Goal: Task Accomplishment & Management: Complete application form

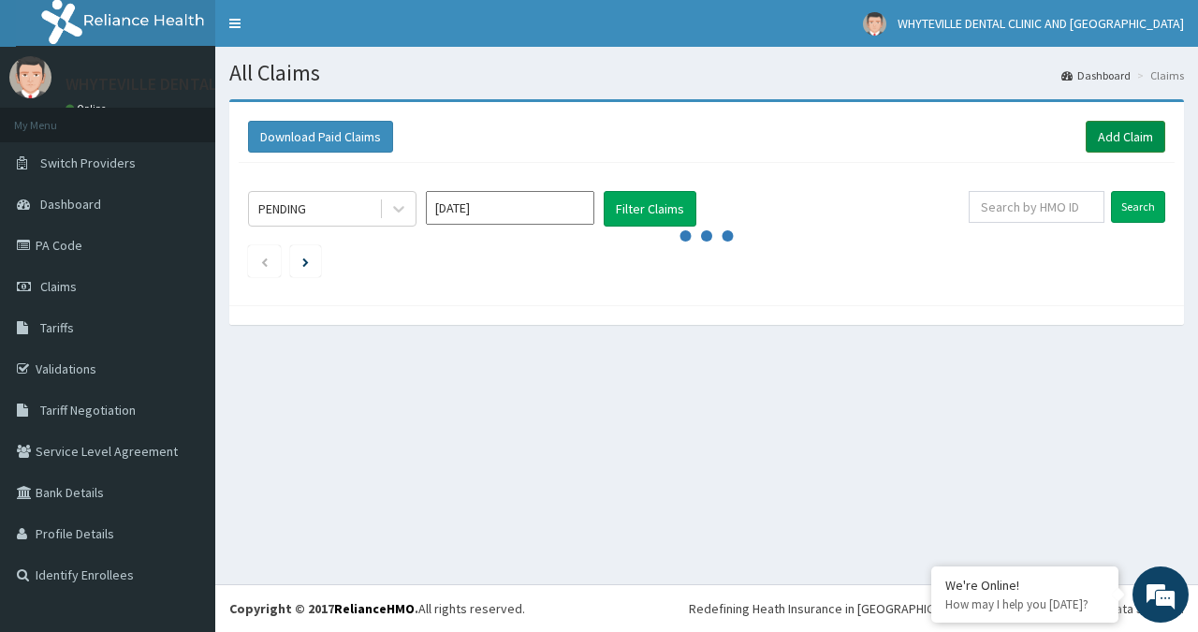
click at [1133, 140] on link "Add Claim" at bounding box center [1126, 137] width 80 height 32
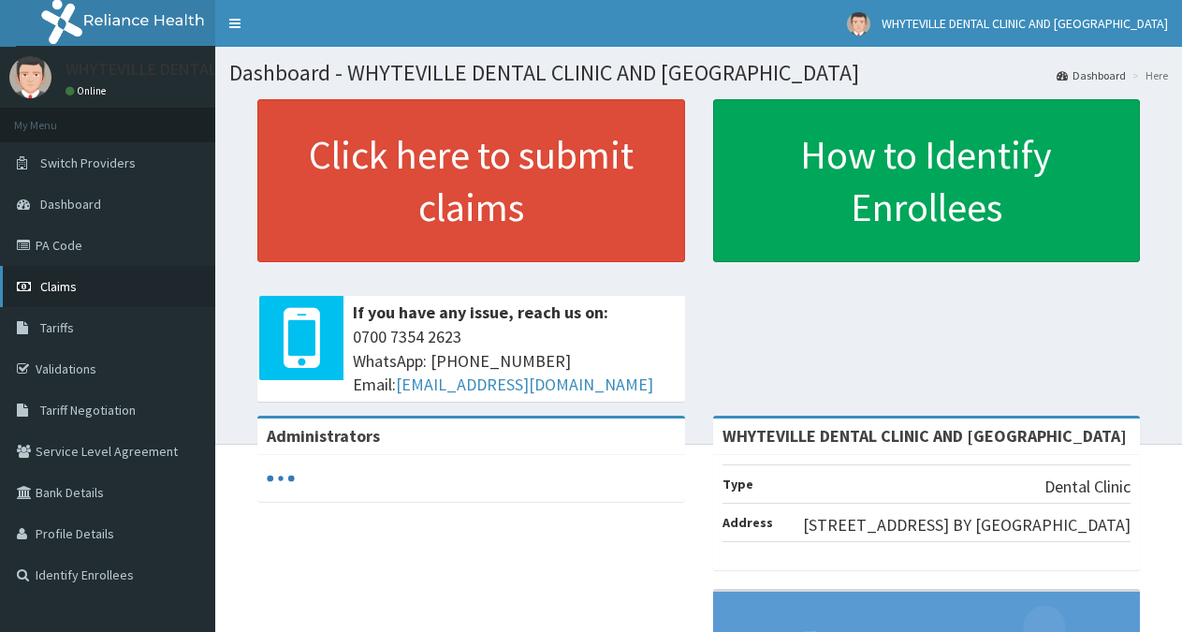
click at [63, 286] on span "Claims" at bounding box center [58, 286] width 37 height 17
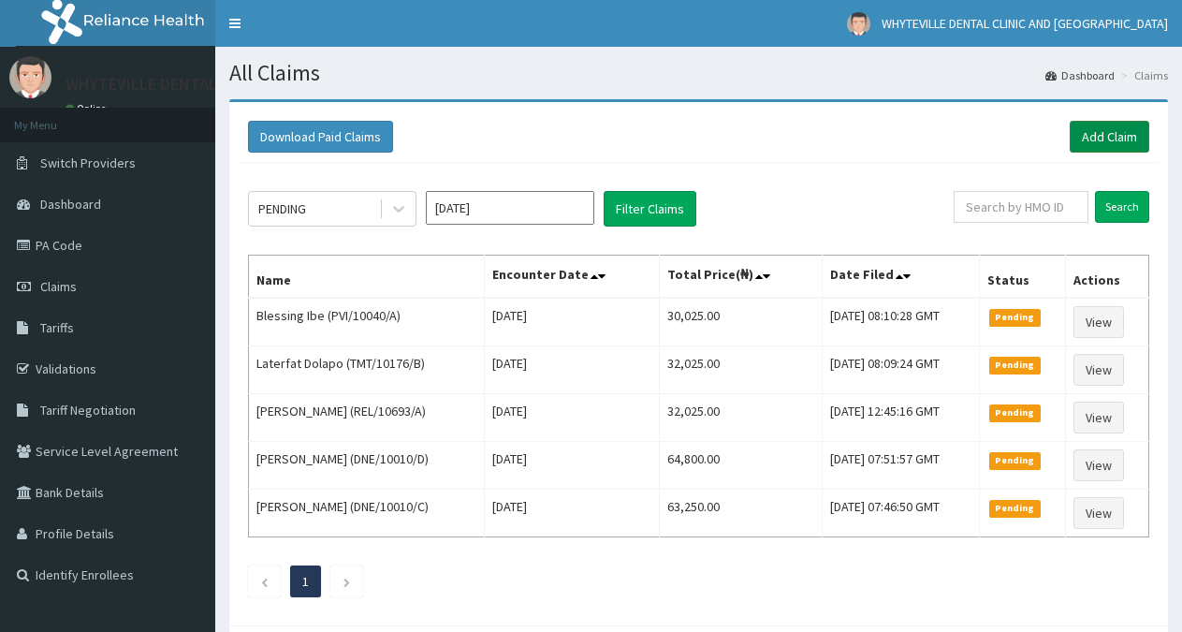
click at [1121, 139] on link "Add Claim" at bounding box center [1110, 137] width 80 height 32
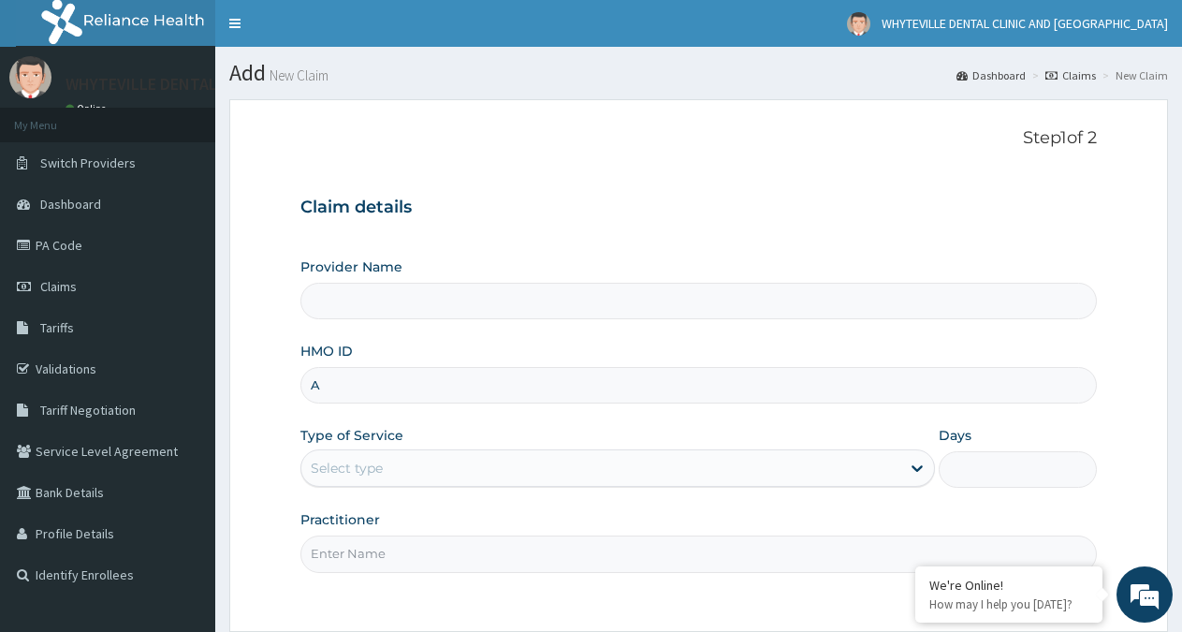
type input "AO"
type input "WHYTEVILLE DENTAL CLINIC AND [GEOGRAPHIC_DATA]"
type input "AOM/10028/B"
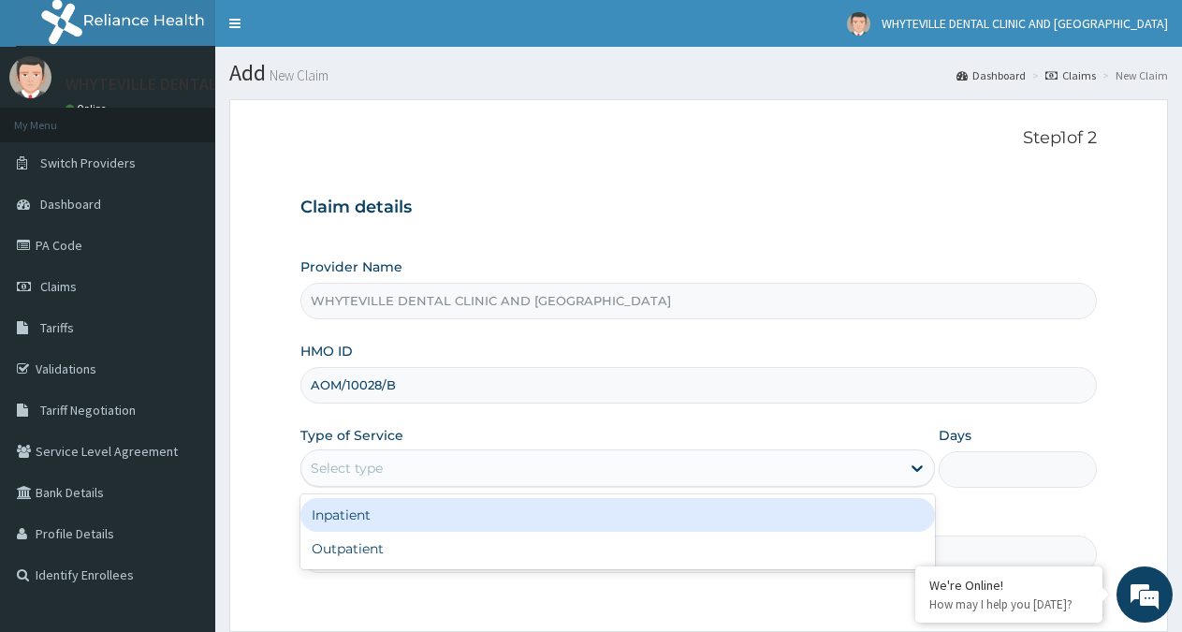
click at [438, 456] on div "Select type" at bounding box center [600, 468] width 598 height 30
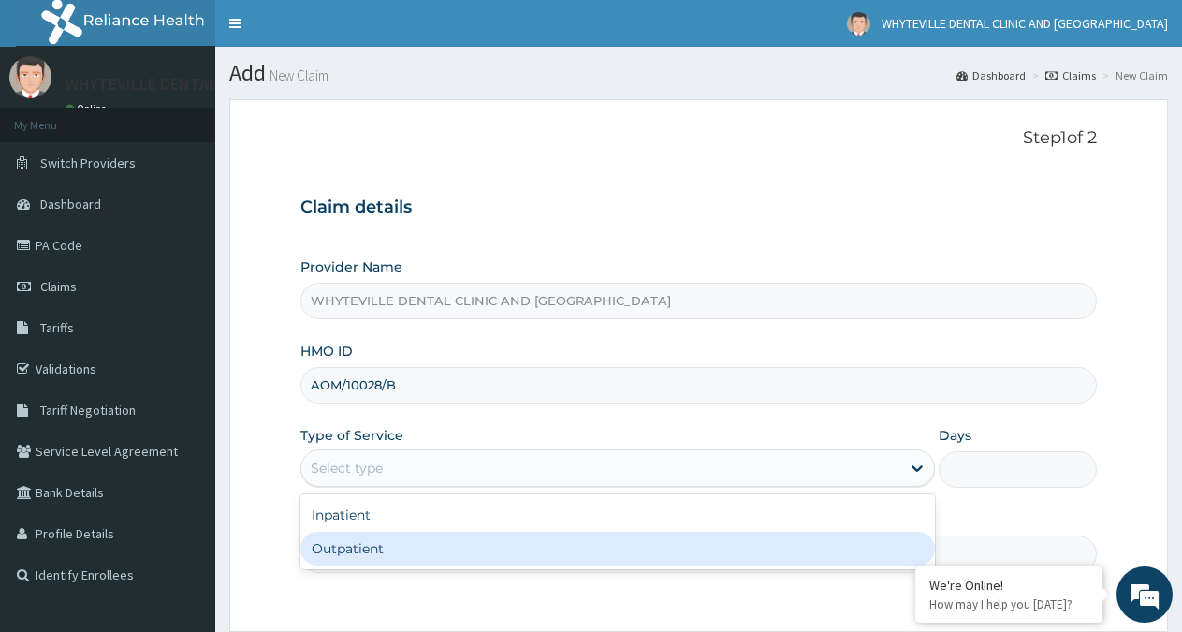
click at [368, 548] on div "Outpatient" at bounding box center [618, 549] width 634 height 34
type input "1"
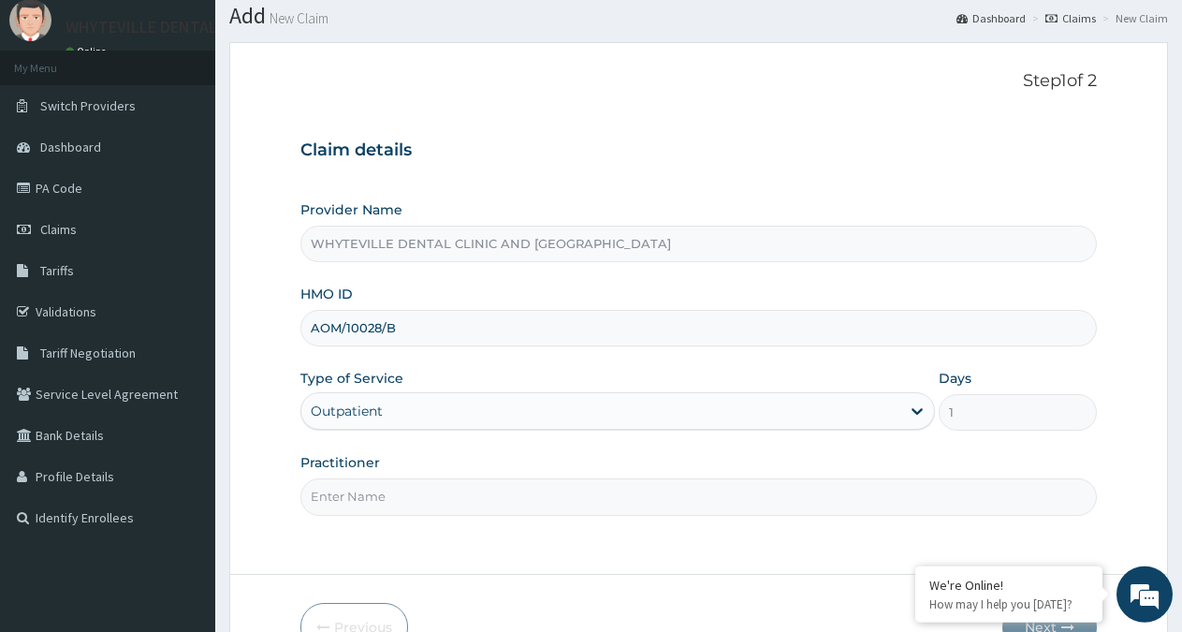
scroll to position [95, 0]
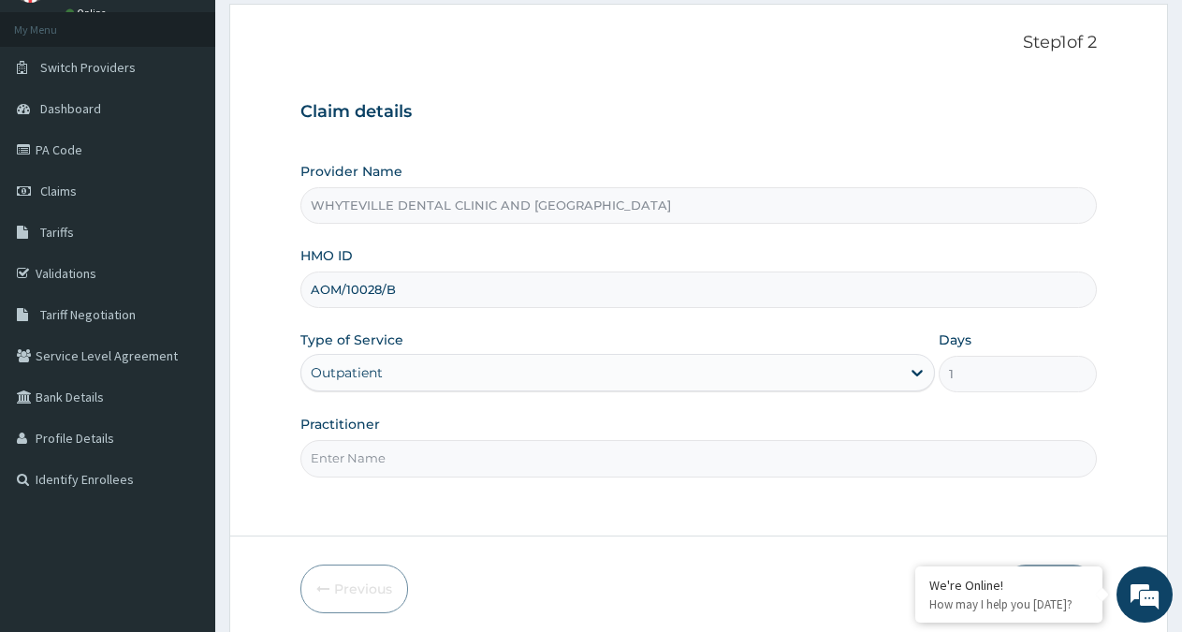
click at [500, 462] on input "Practitioner" at bounding box center [699, 458] width 797 height 37
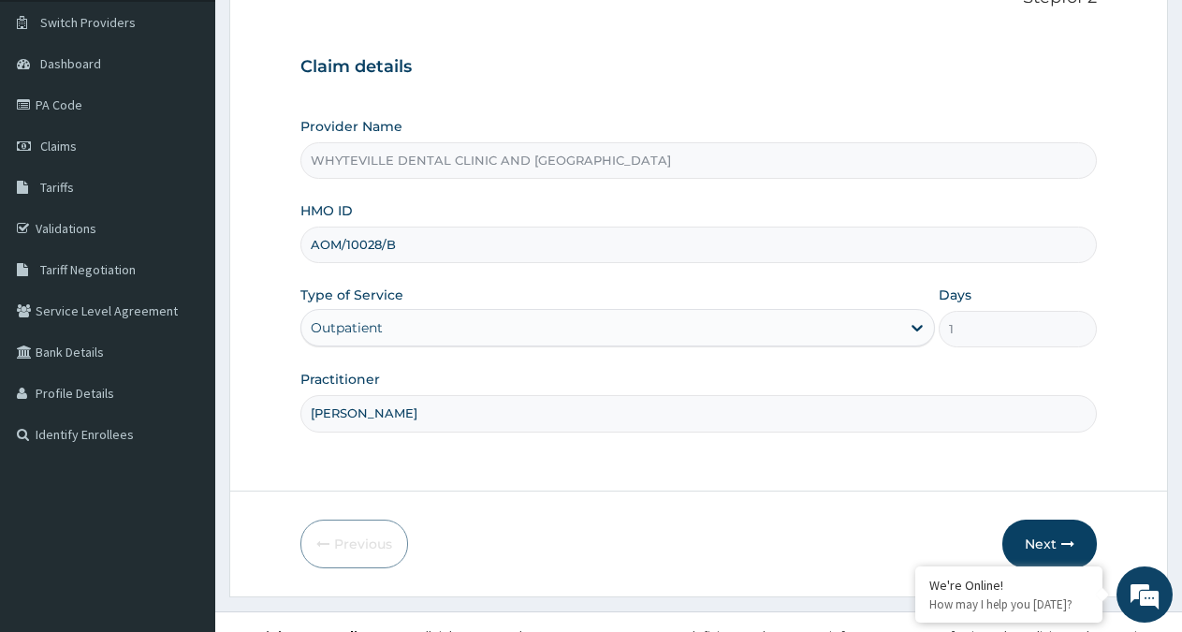
scroll to position [168, 0]
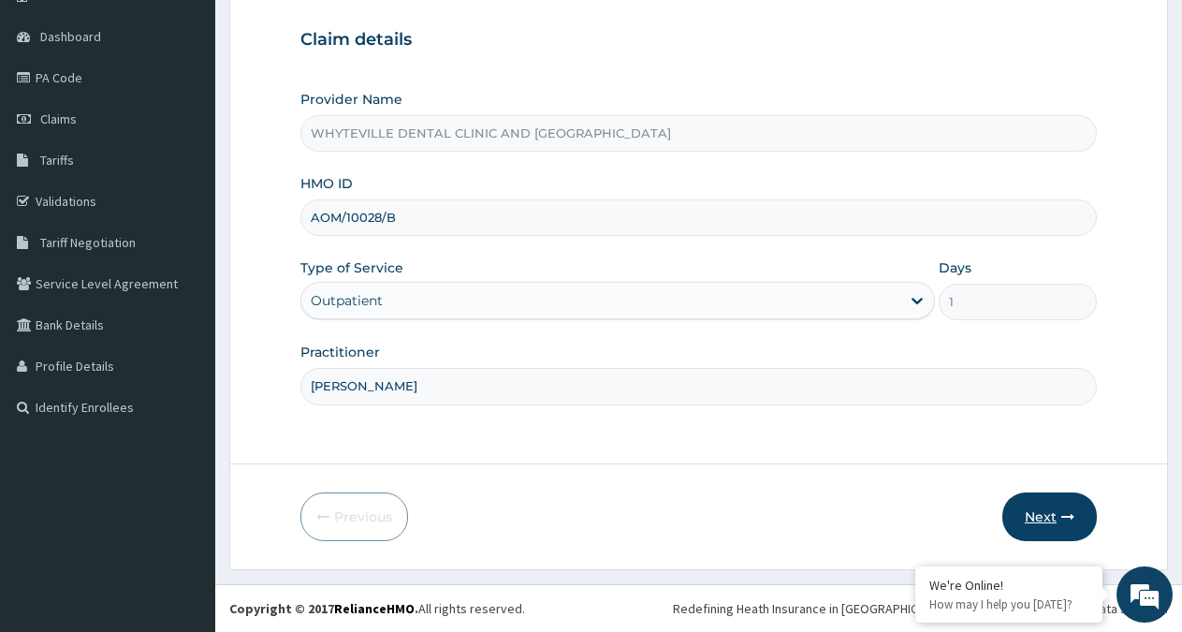
type input "OJO WILSON"
click at [1070, 517] on icon "button" at bounding box center [1068, 516] width 13 height 13
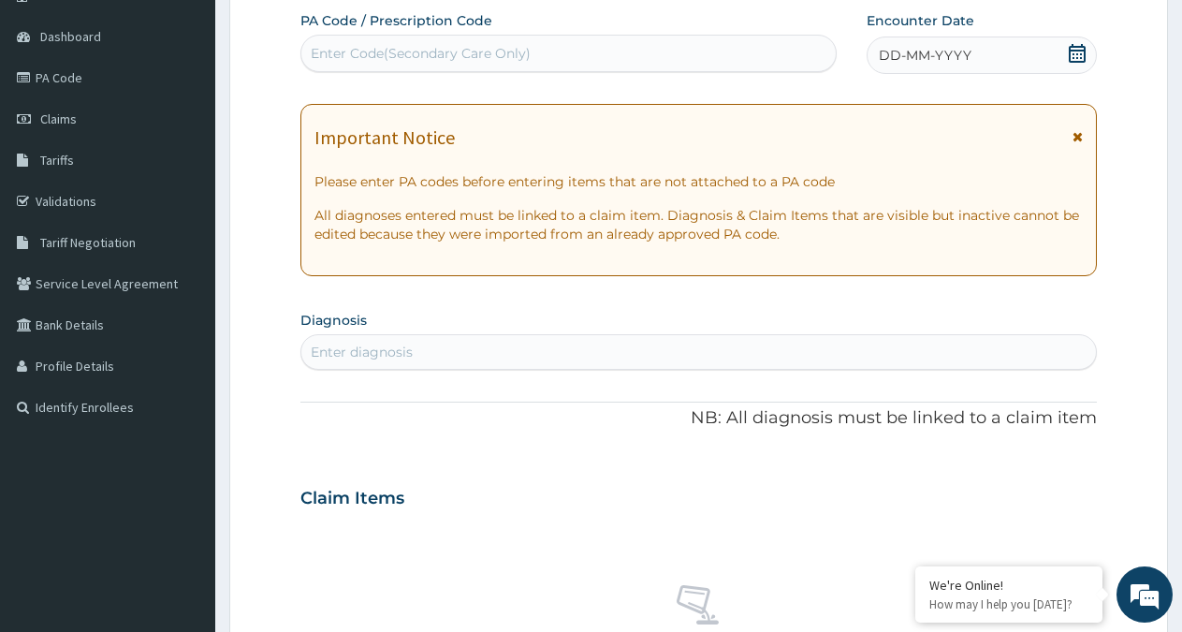
click at [547, 56] on div "Enter Code(Secondary Care Only)" at bounding box center [568, 53] width 535 height 30
type input "PA/D05E72"
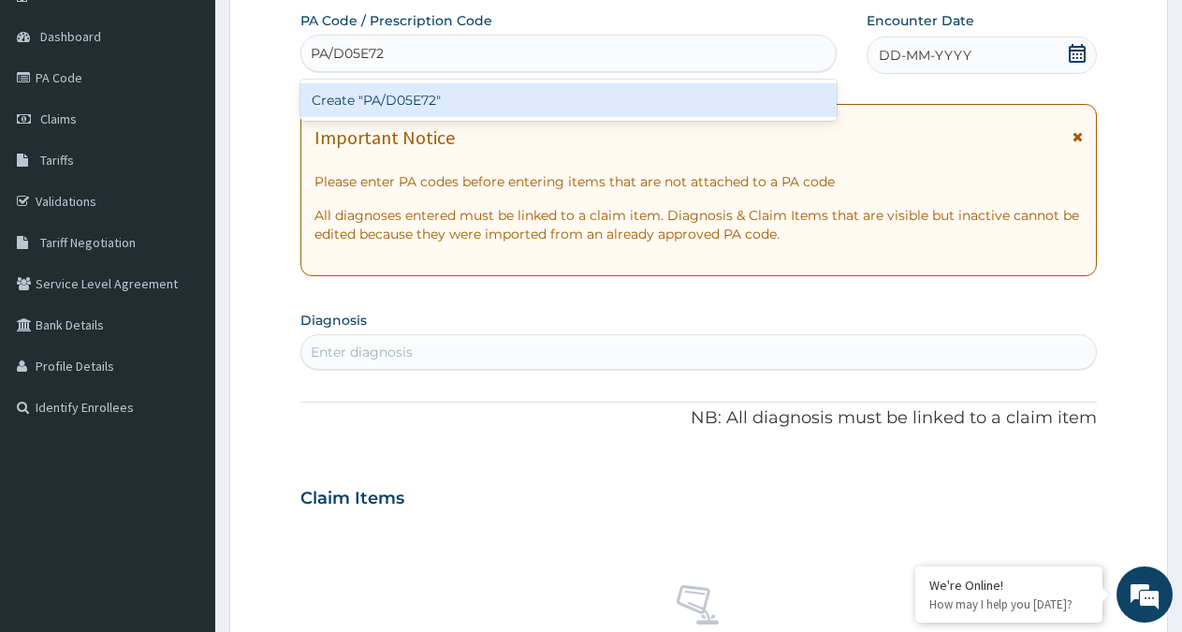
click at [644, 93] on div "Create "PA/D05E72"" at bounding box center [569, 100] width 536 height 34
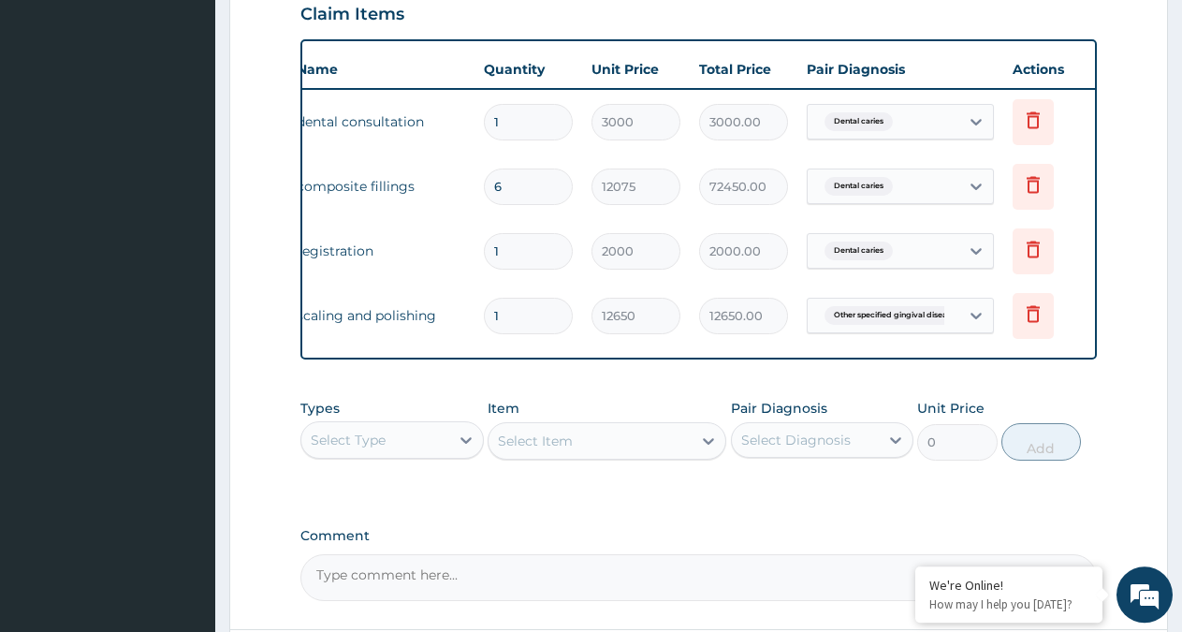
scroll to position [0, 143]
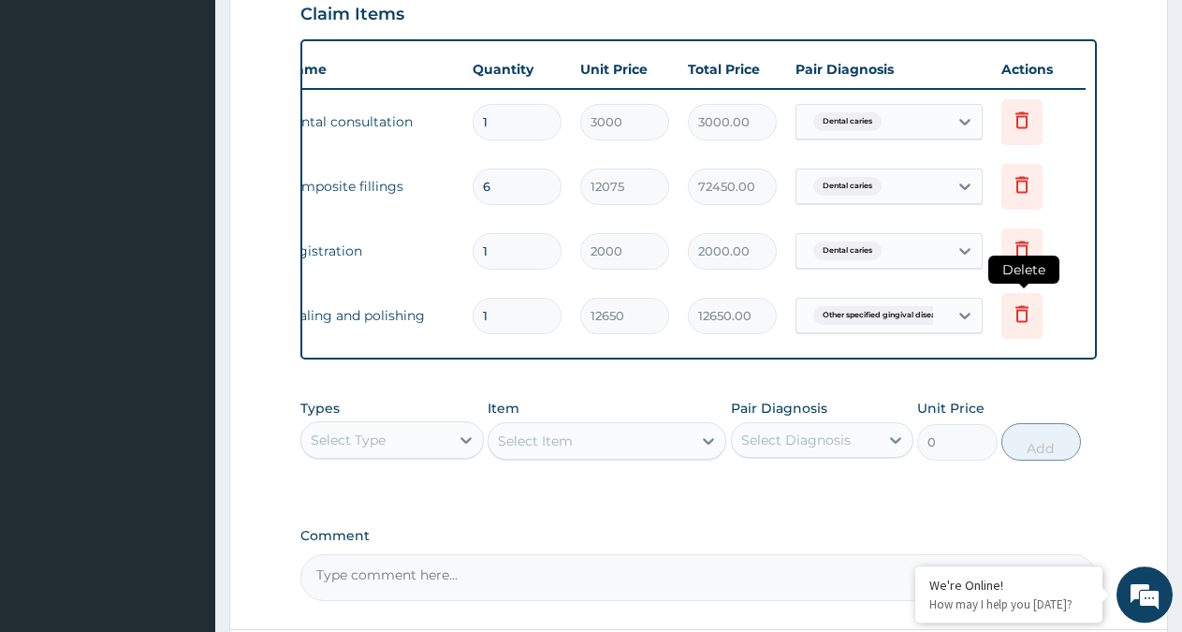
click at [1024, 321] on icon at bounding box center [1022, 313] width 13 height 17
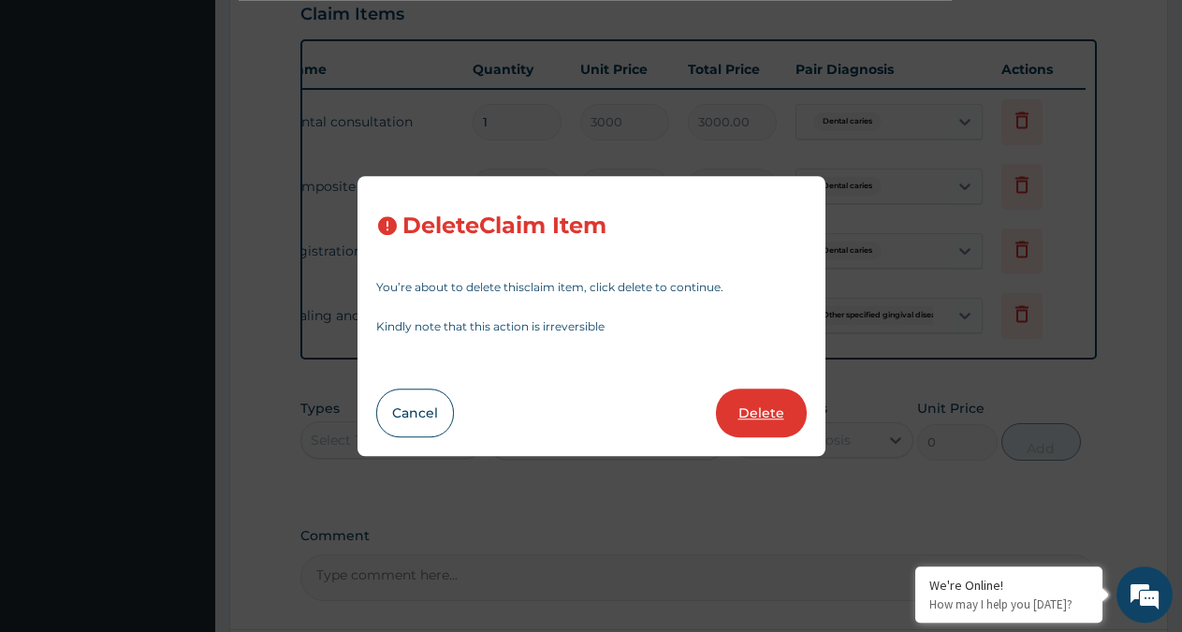
click at [756, 402] on button "Delete" at bounding box center [761, 413] width 91 height 49
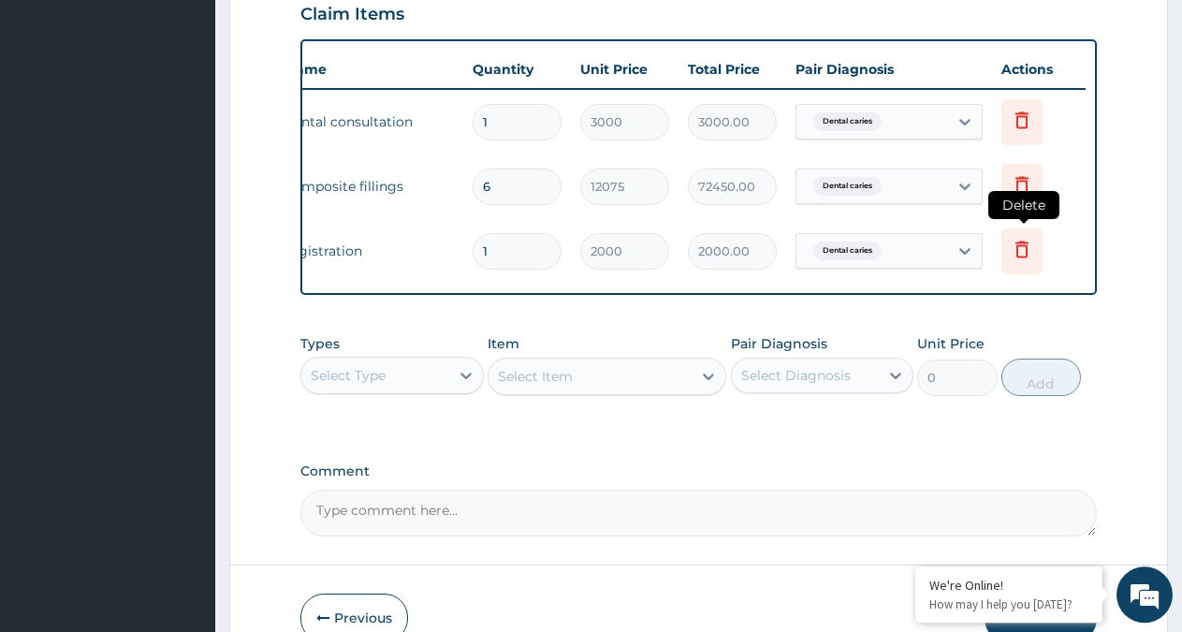
click at [1019, 258] on icon at bounding box center [1022, 249] width 22 height 22
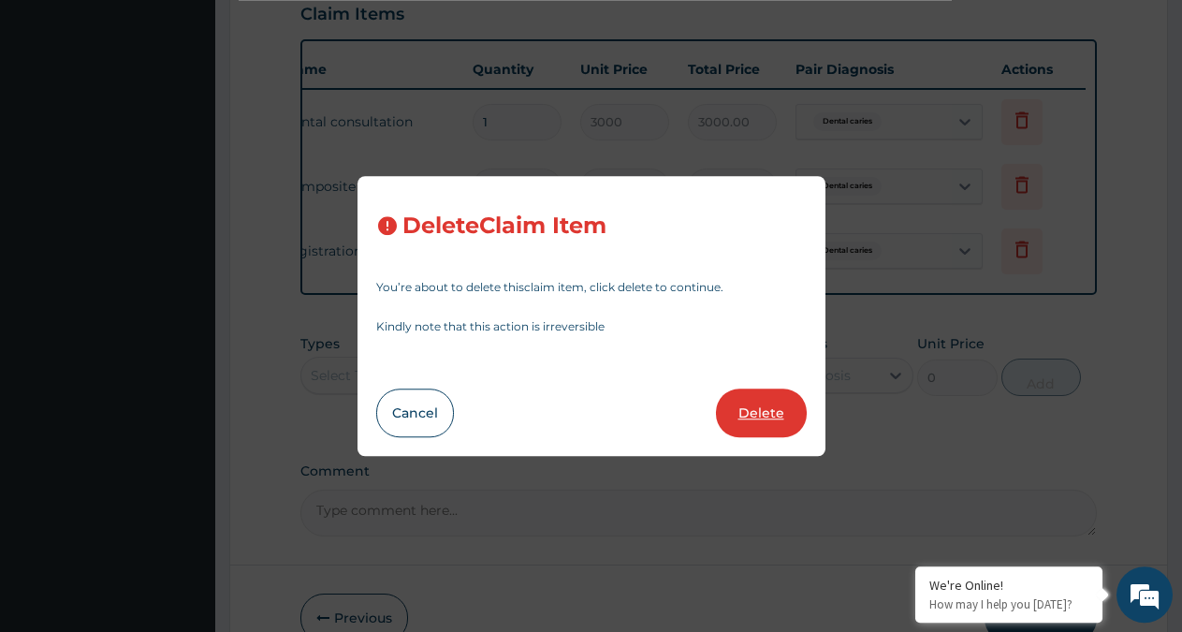
click at [777, 415] on button "Delete" at bounding box center [761, 413] width 91 height 49
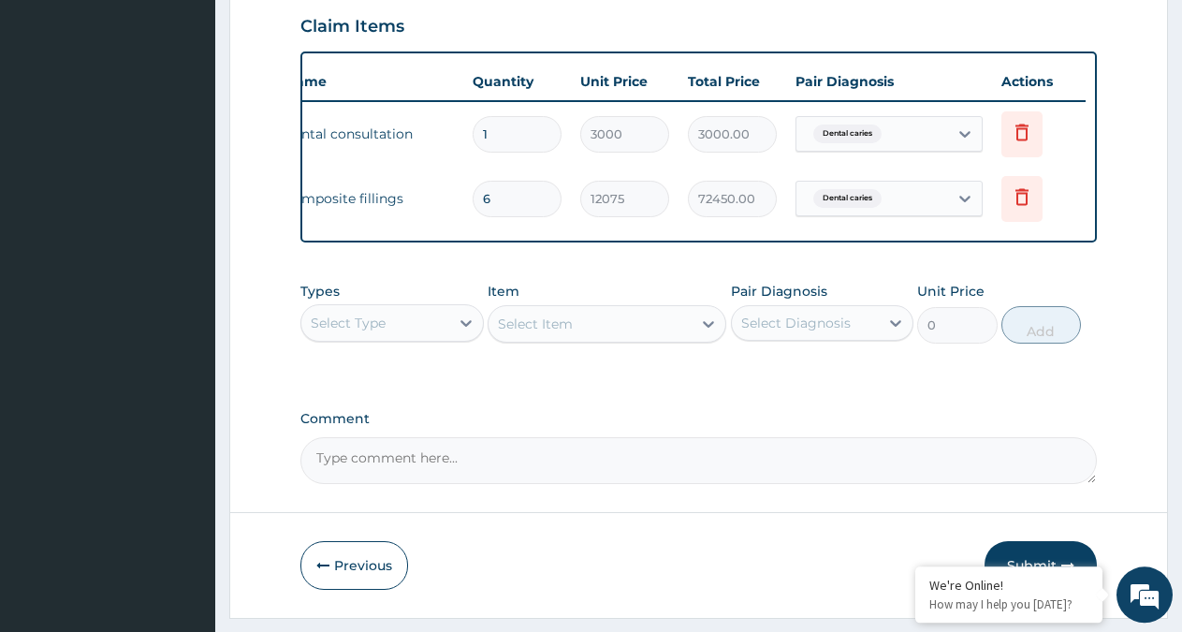
scroll to position [710, 0]
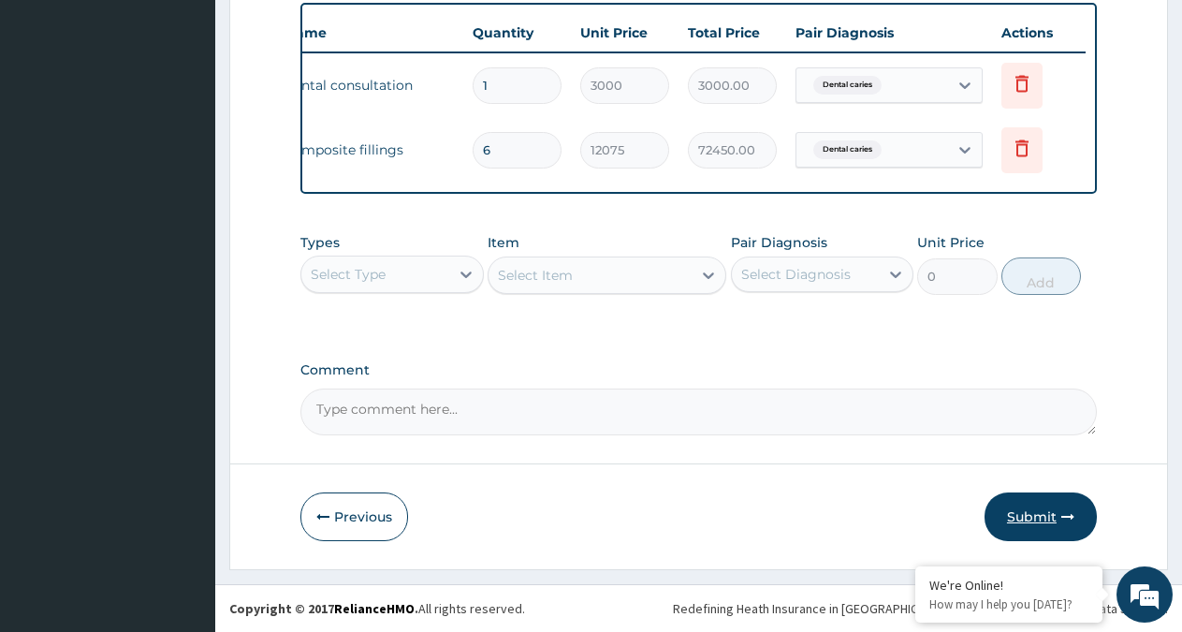
click at [1028, 518] on button "Submit" at bounding box center [1041, 516] width 112 height 49
click at [1040, 518] on button "Submit" at bounding box center [1041, 516] width 112 height 49
click at [1032, 515] on button "Submit" at bounding box center [1041, 516] width 112 height 49
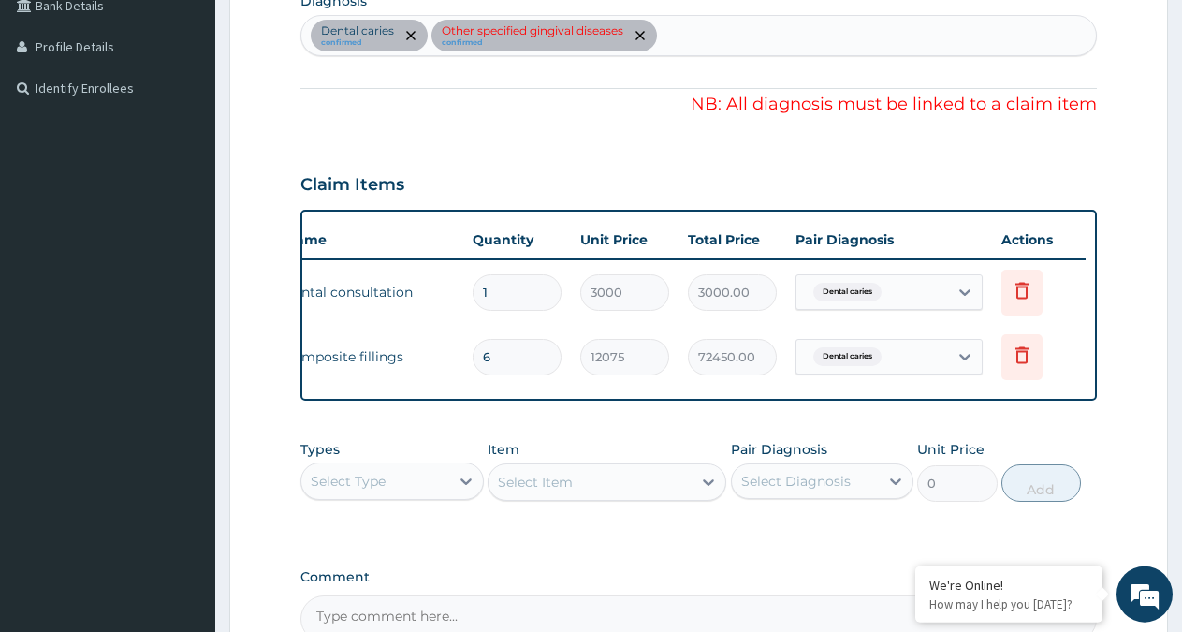
scroll to position [519, 0]
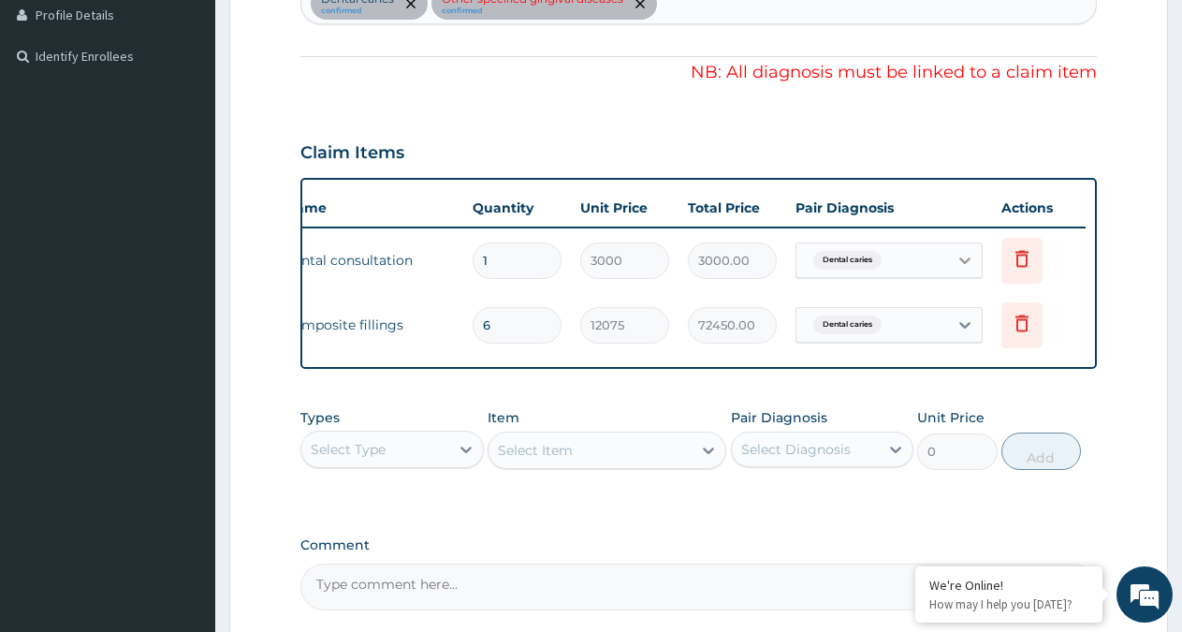
click at [964, 257] on icon at bounding box center [965, 260] width 19 height 19
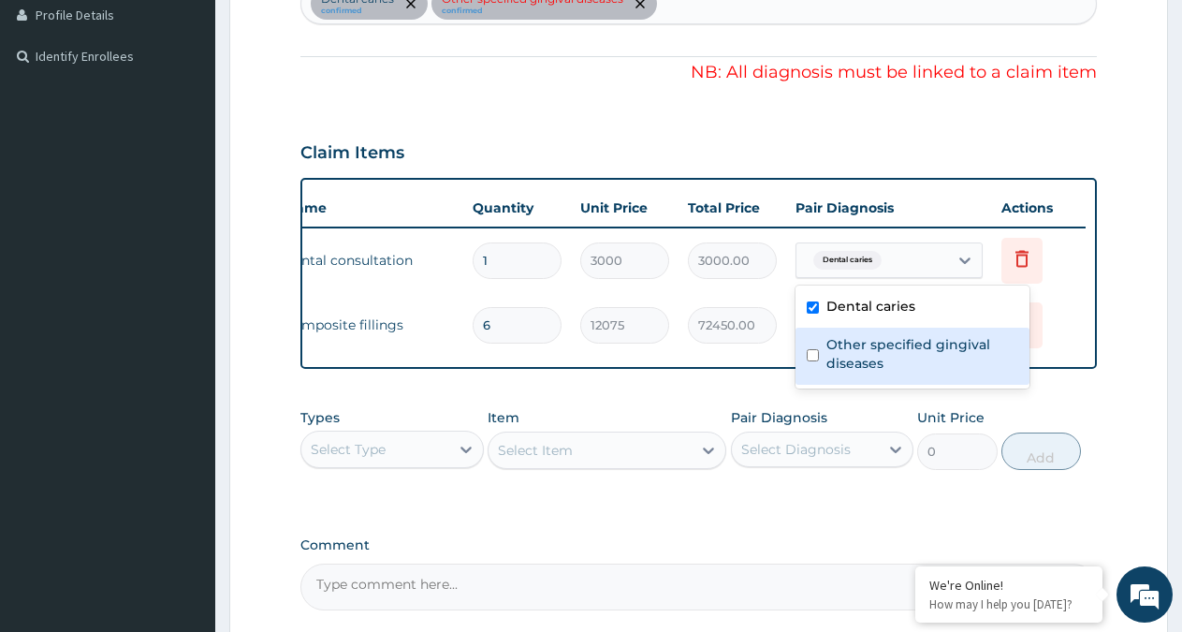
click at [813, 348] on div "Other specified gingival diseases" at bounding box center [913, 356] width 234 height 57
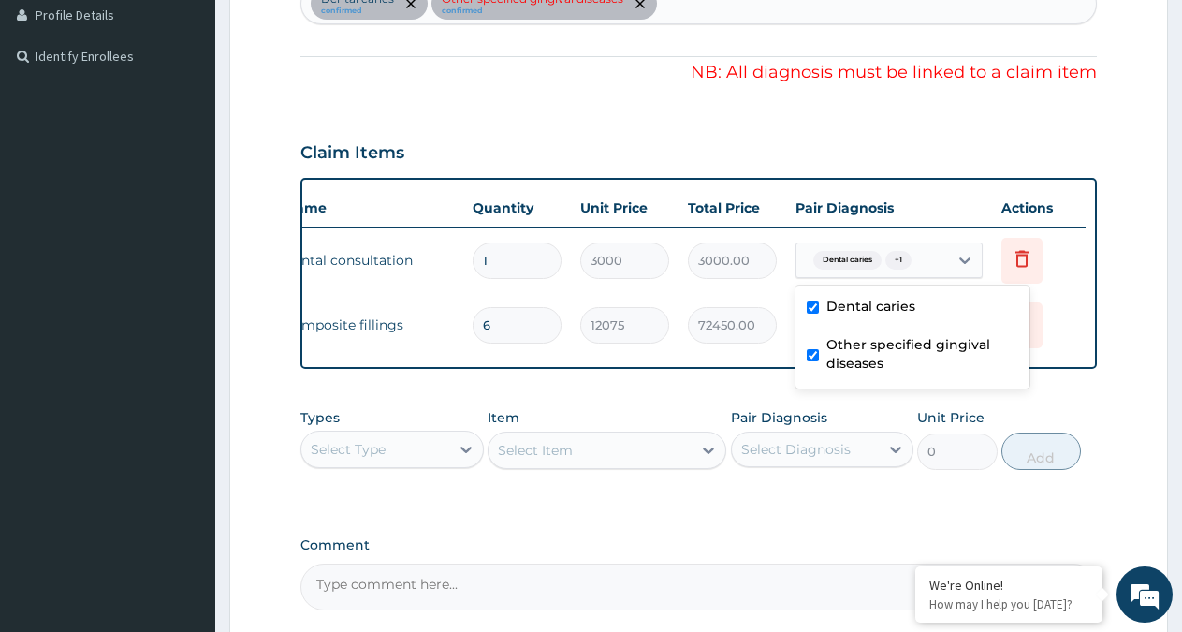
checkbox input "true"
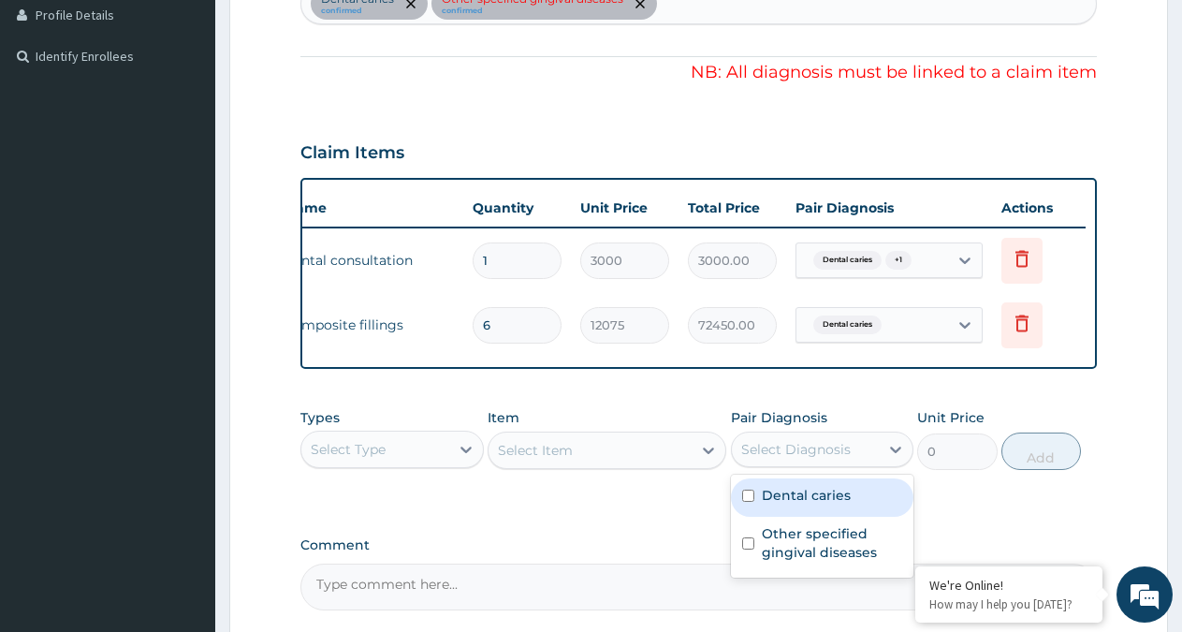
click at [775, 459] on div "Select Diagnosis" at bounding box center [796, 449] width 110 height 19
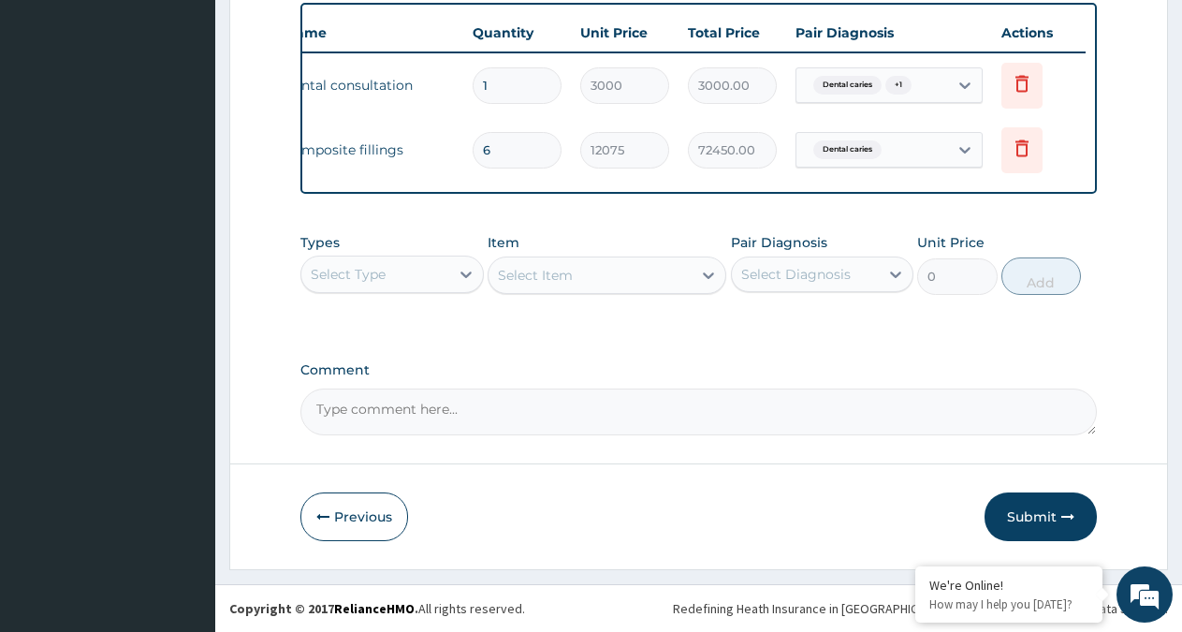
click at [1049, 506] on button "Submit" at bounding box center [1041, 516] width 112 height 49
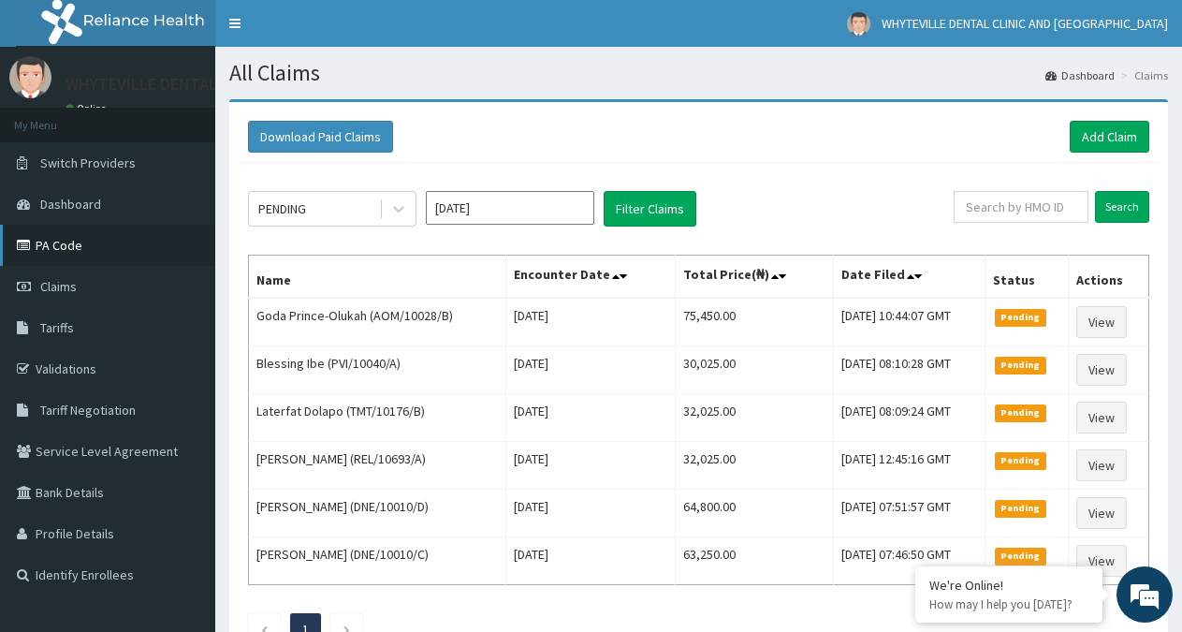
click at [85, 252] on link "PA Code" at bounding box center [107, 245] width 215 height 41
